Goal: Task Accomplishment & Management: Manage account settings

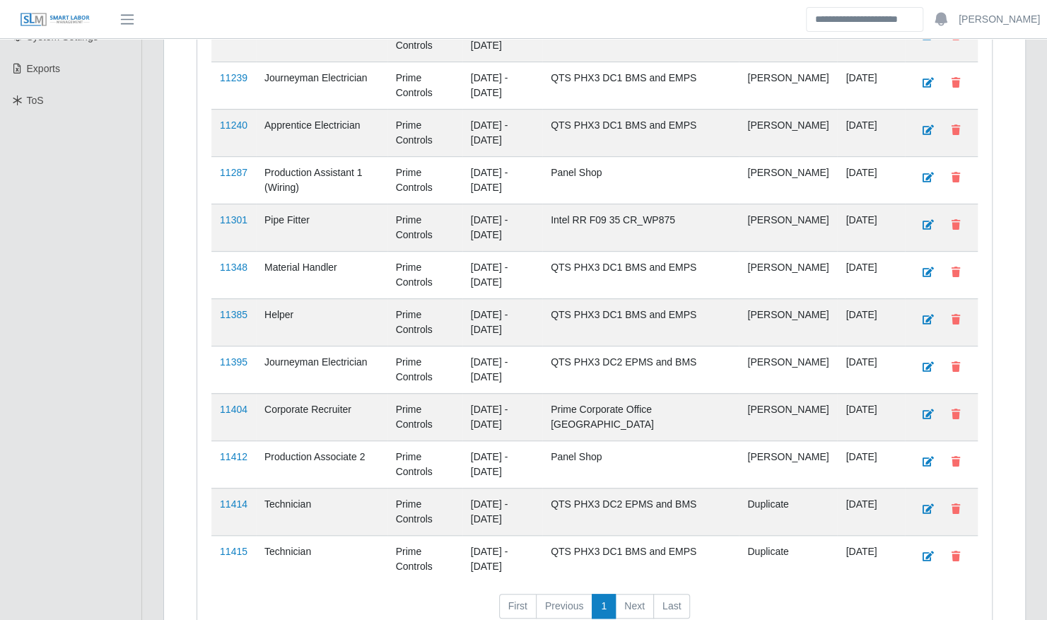
scroll to position [386, 0]
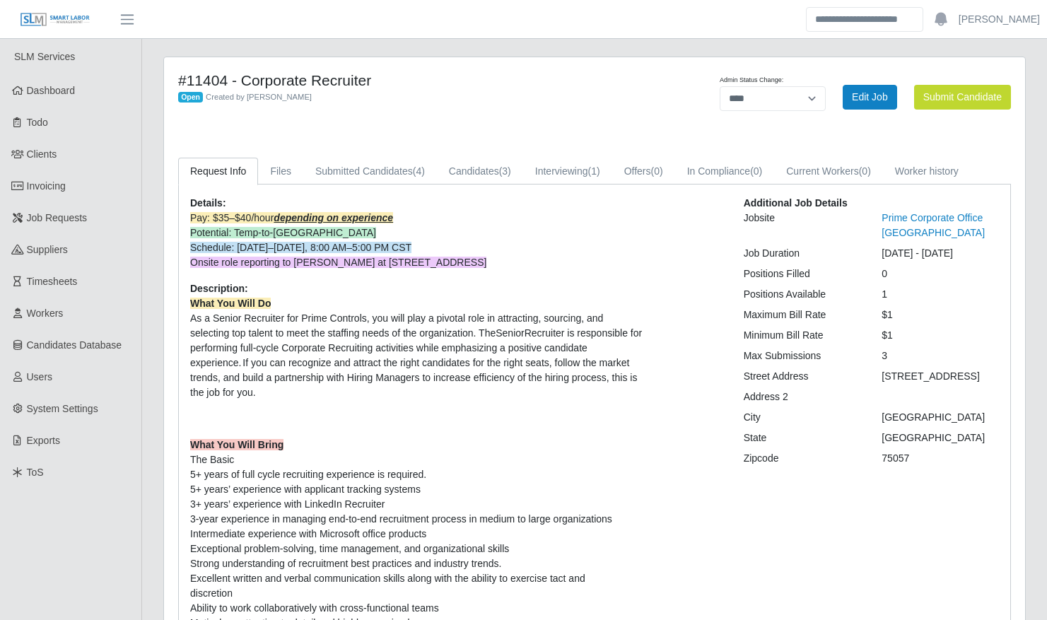
select select "****"
drag, startPoint x: 491, startPoint y: 178, endPoint x: 499, endPoint y: 180, distance: 8.6
click at [491, 178] on link "Candidates (3)" at bounding box center [480, 172] width 86 height 28
